Goal: Navigation & Orientation: Find specific page/section

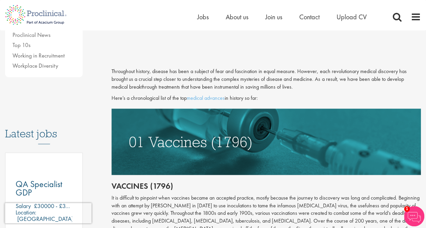
scroll to position [260, 0]
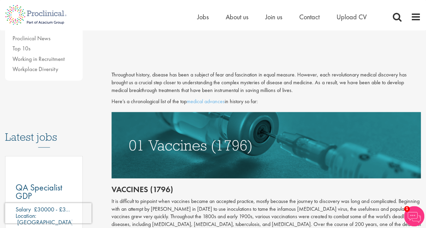
click at [188, 159] on img at bounding box center [267, 145] width 310 height 66
click at [202, 153] on img at bounding box center [267, 145] width 310 height 66
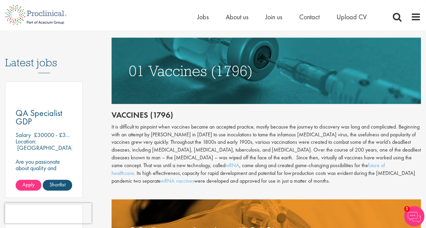
scroll to position [322, 0]
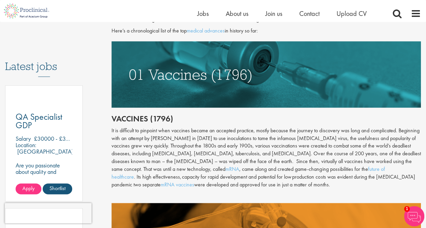
click at [184, 79] on img at bounding box center [267, 74] width 310 height 66
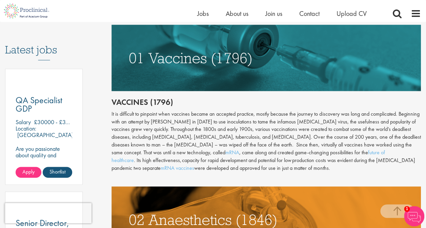
scroll to position [339, 0]
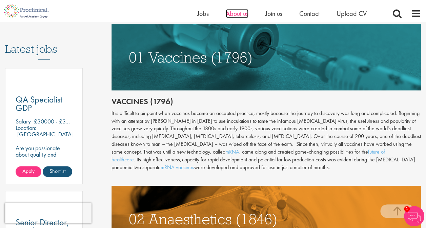
click at [231, 17] on span "About us" at bounding box center [237, 13] width 23 height 9
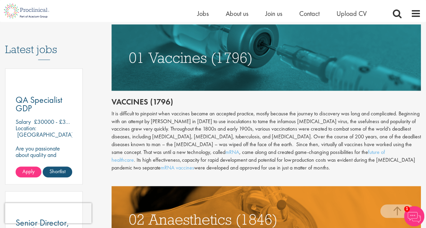
scroll to position [337, 0]
